Goal: Task Accomplishment & Management: Manage account settings

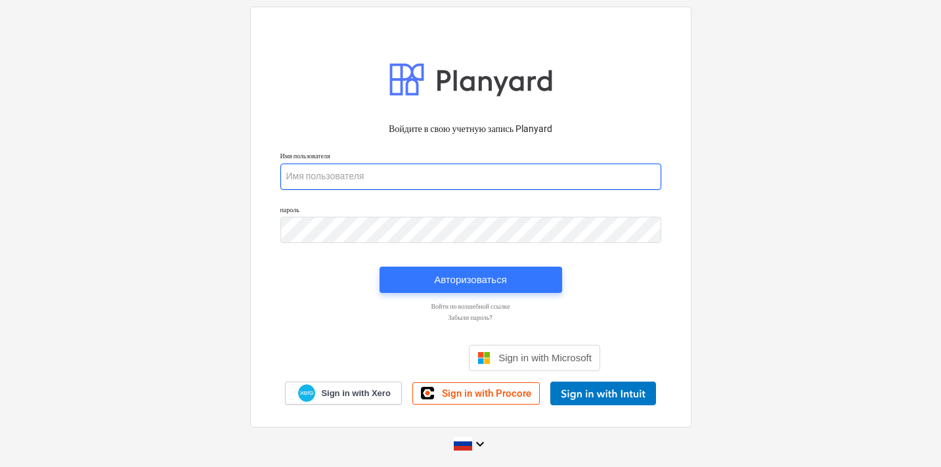
type input "stanislav@thornproperties.ee"
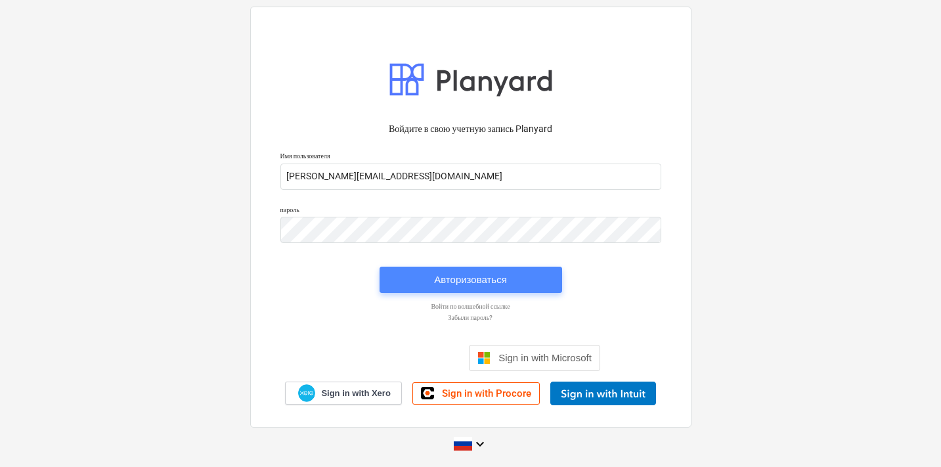
click at [483, 287] on div "Авторизоваться" at bounding box center [470, 279] width 73 height 17
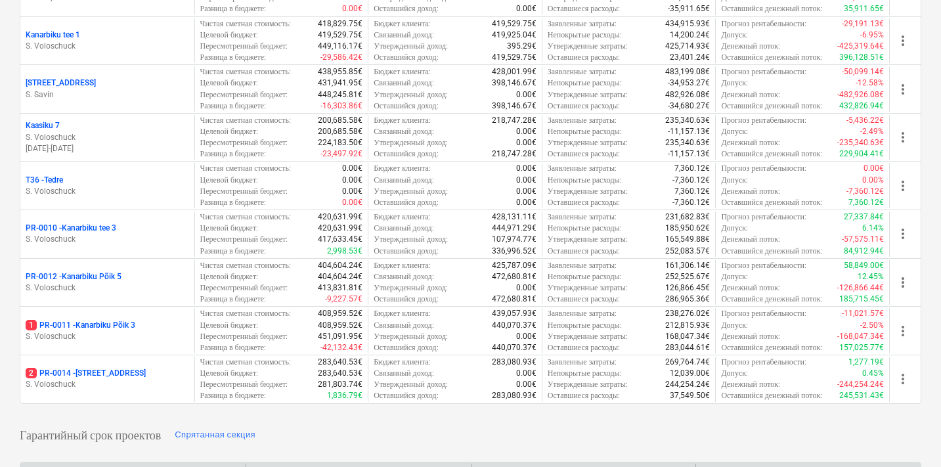
scroll to position [548, 0]
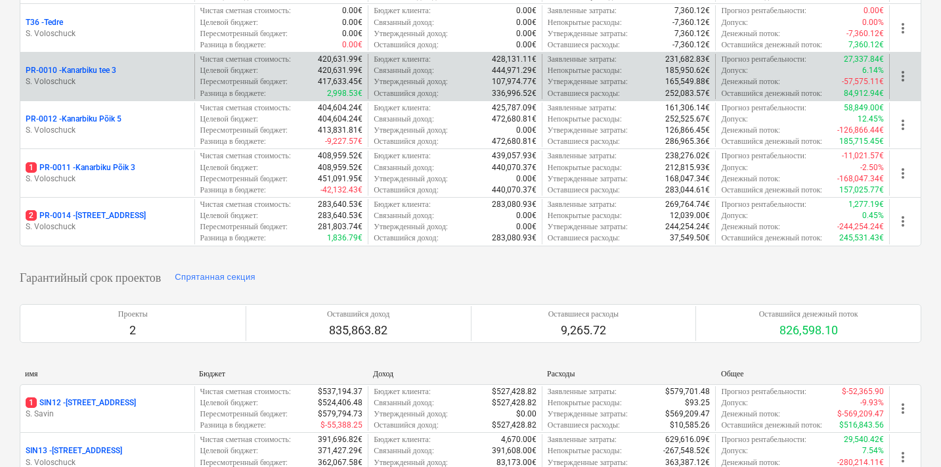
click at [126, 87] on p "S. Voloschuck" at bounding box center [107, 81] width 163 height 11
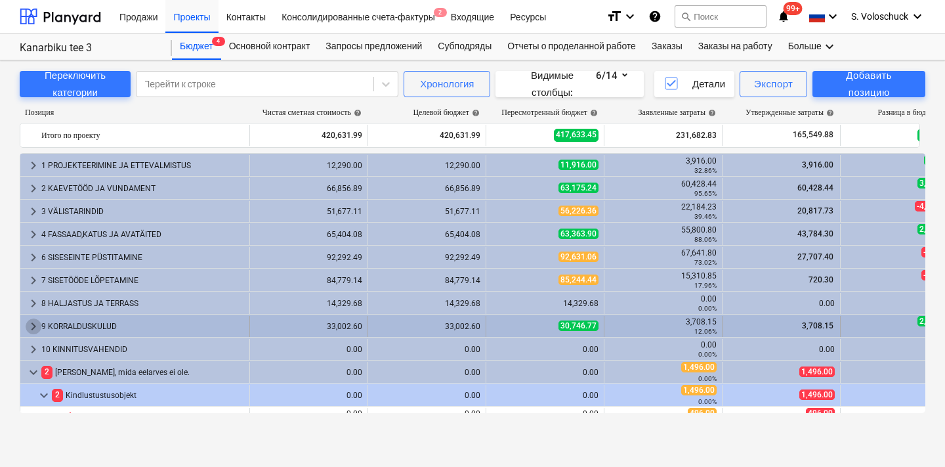
click at [30, 322] on span "keyboard_arrow_right" at bounding box center [34, 326] width 16 height 16
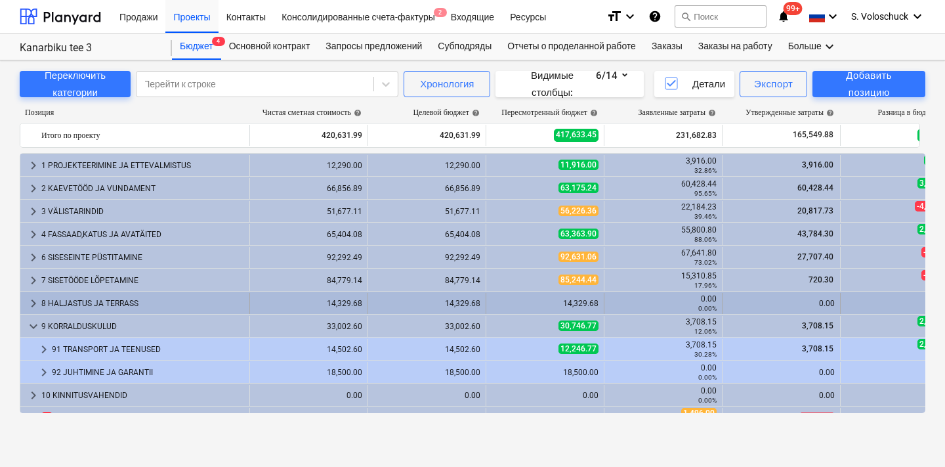
click at [33, 300] on span "keyboard_arrow_right" at bounding box center [34, 303] width 16 height 16
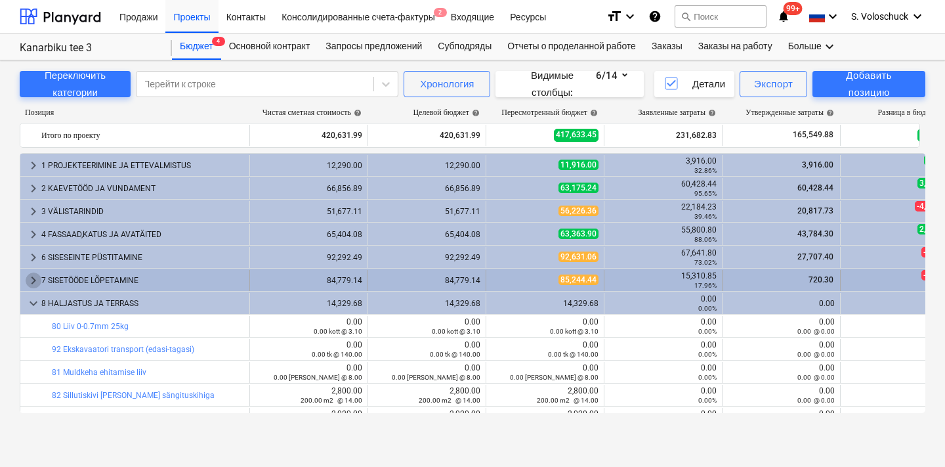
click at [26, 274] on span "keyboard_arrow_right" at bounding box center [34, 280] width 16 height 16
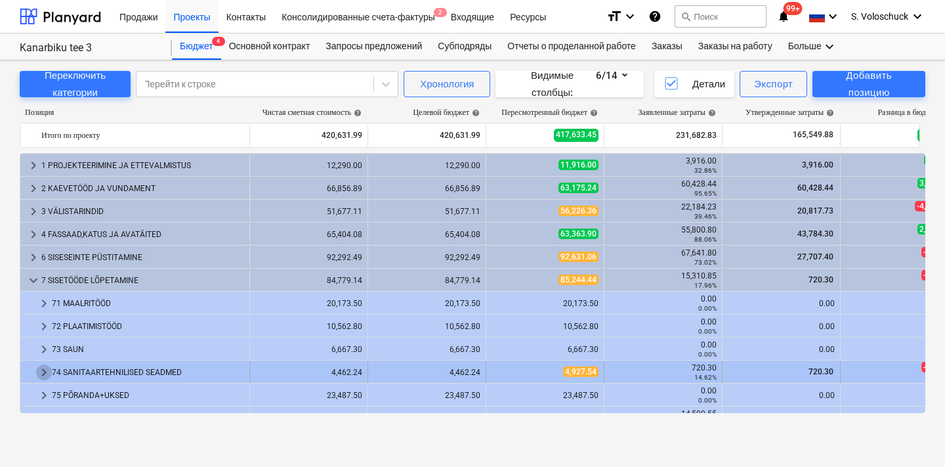
click at [39, 370] on span "keyboard_arrow_right" at bounding box center [44, 372] width 16 height 16
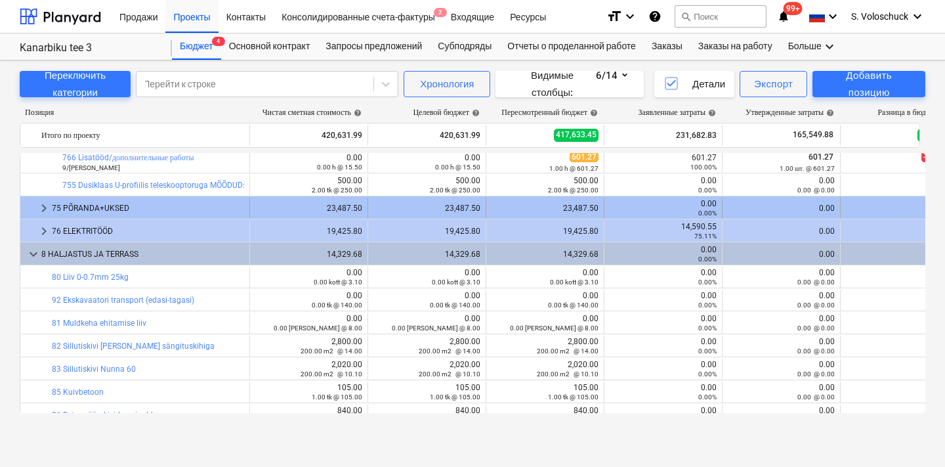
scroll to position [552, 0]
